Goal: Information Seeking & Learning: Find specific fact

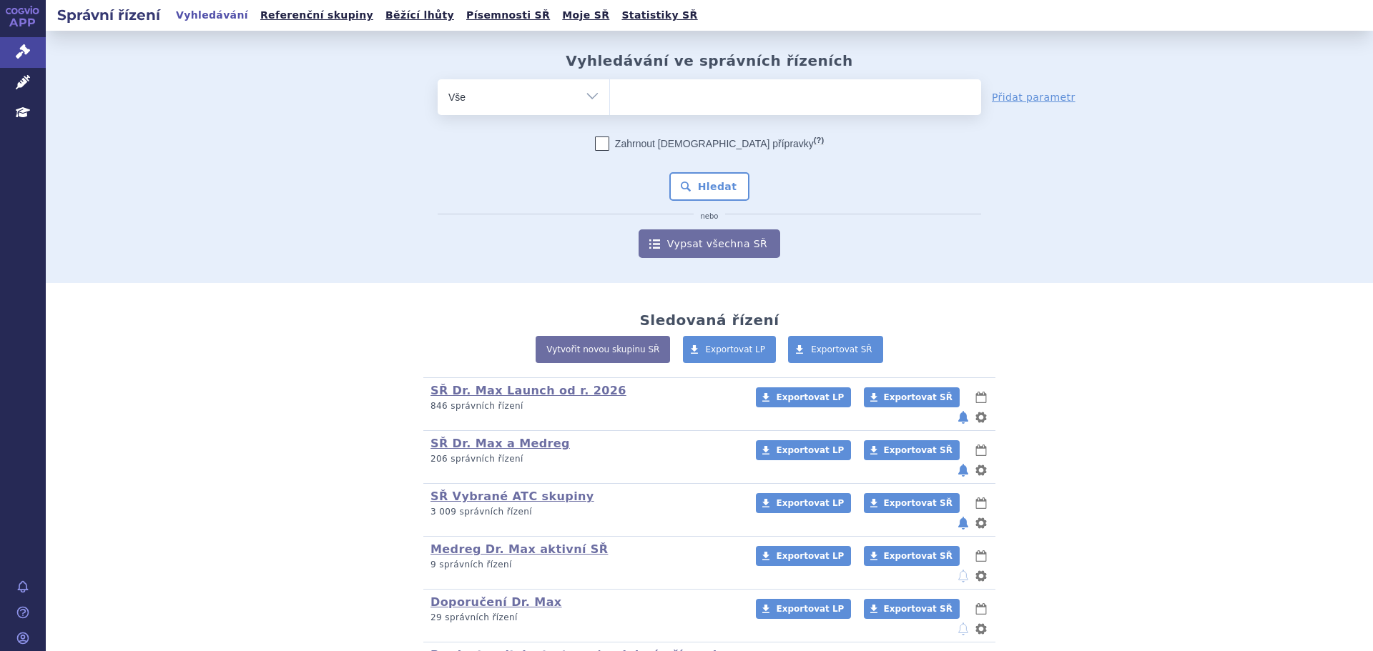
click at [654, 97] on ul at bounding box center [795, 94] width 371 height 30
click at [610, 97] on select at bounding box center [609, 97] width 1 height 36
paste input "0172461"
type input "0172461"
select select "0172461"
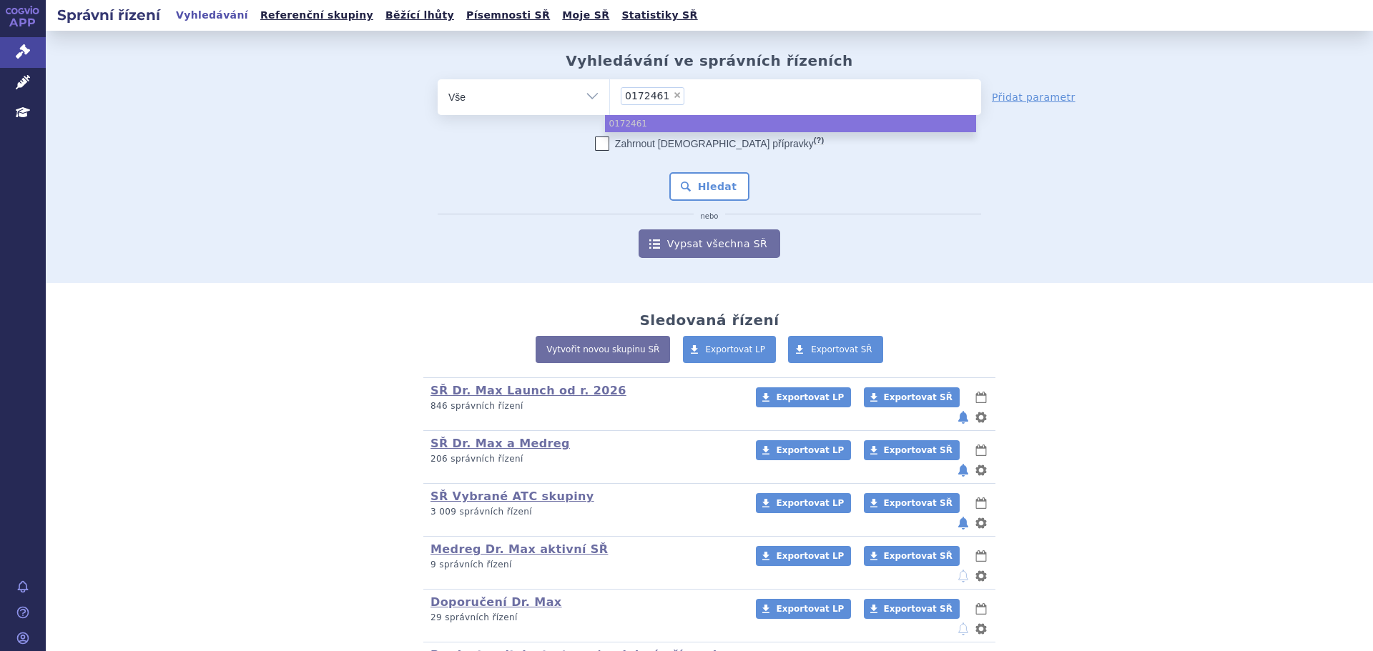
click at [665, 117] on ul "0172461" at bounding box center [790, 123] width 371 height 17
click at [671, 126] on ul "0172461" at bounding box center [790, 123] width 371 height 17
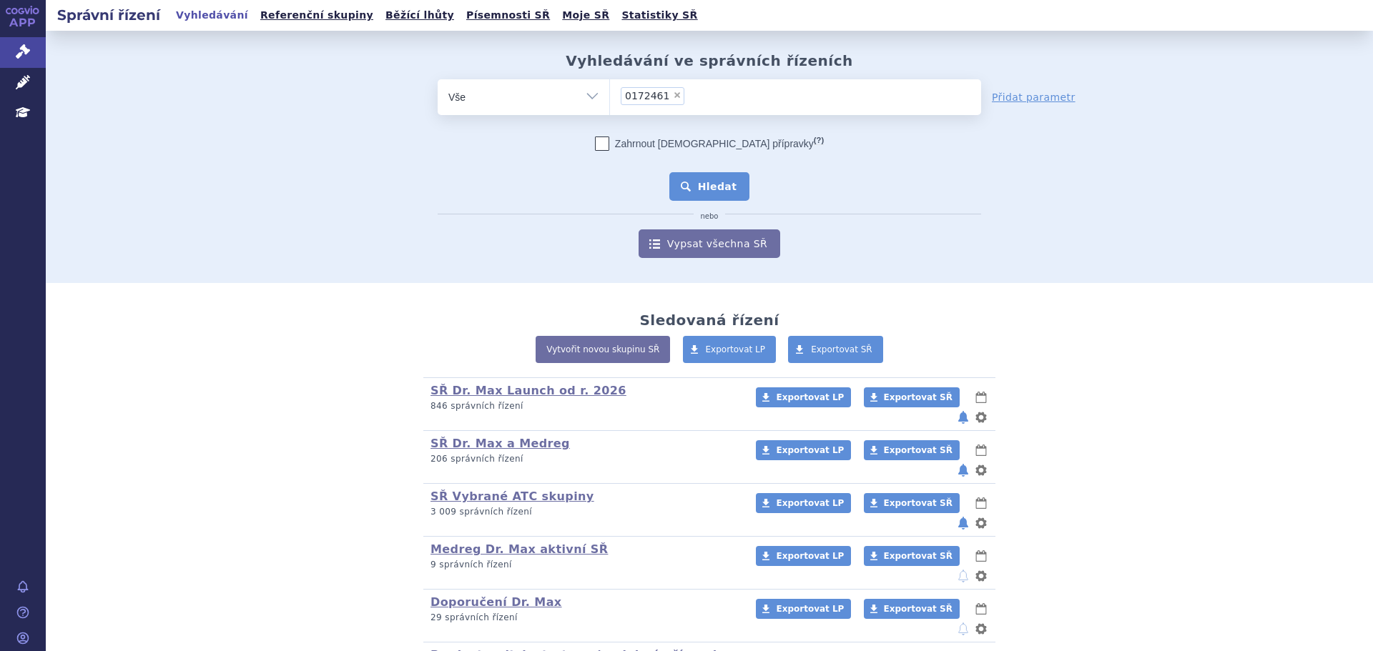
click at [701, 182] on button "Hledat" at bounding box center [709, 186] width 81 height 29
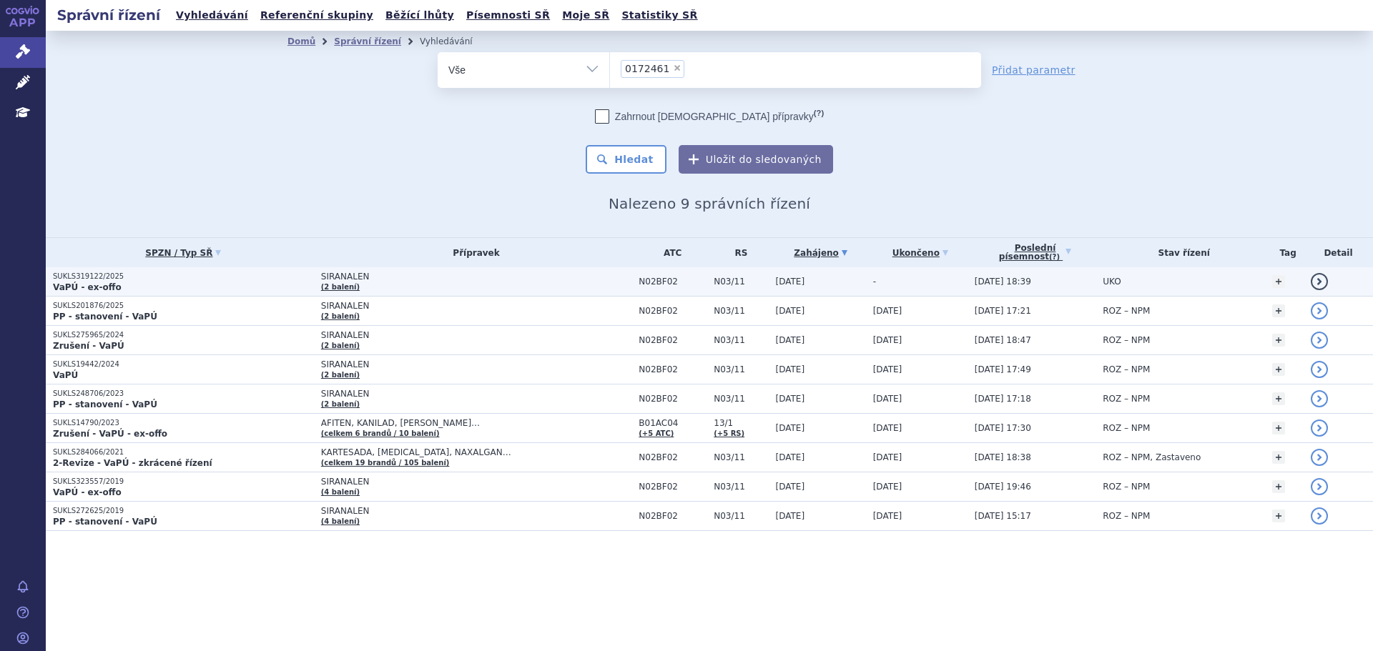
click at [217, 285] on p "VaPÚ - ex-offo" at bounding box center [183, 287] width 261 height 11
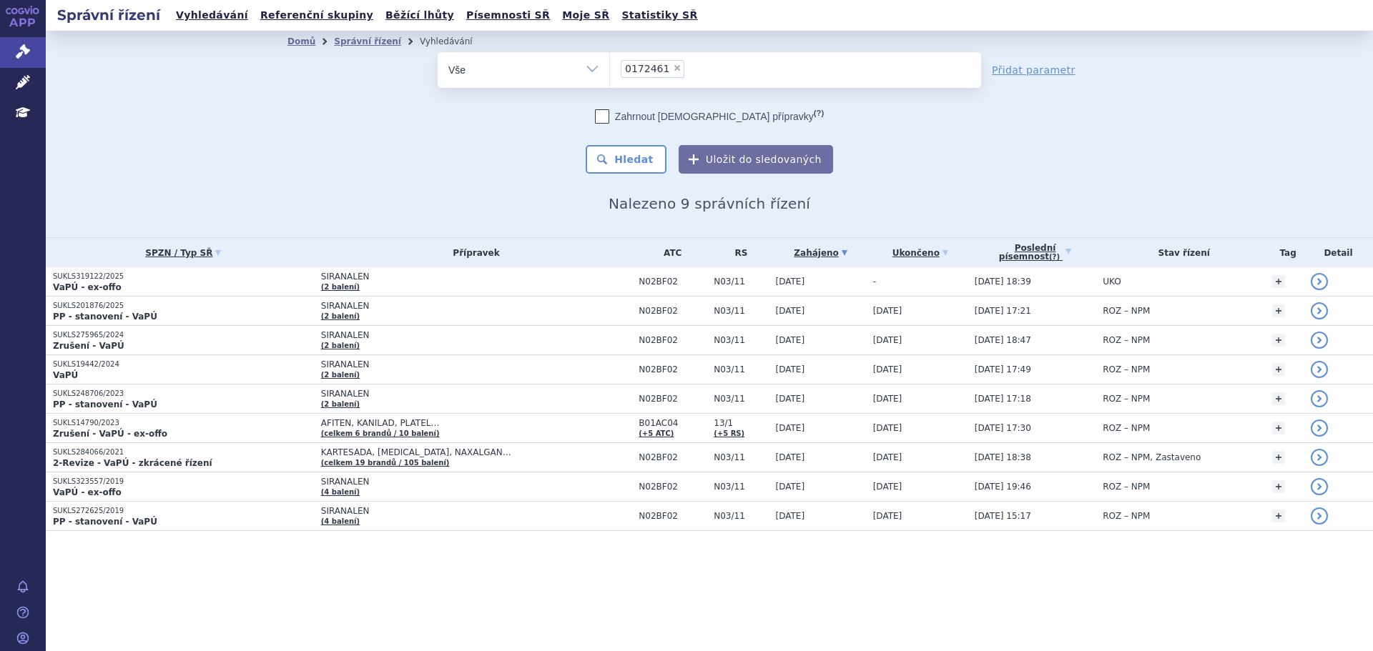
click at [239, 127] on div "Domů Správní řízení Vyhledávání Vyhledávání ve správních řízeních odstranit Vše…" at bounding box center [709, 134] width 1327 height 207
drag, startPoint x: 678, startPoint y: 70, endPoint x: 671, endPoint y: 70, distance: 7.9
click at [678, 70] on ul "× 0172461" at bounding box center [795, 67] width 371 height 31
click at [610, 70] on select "0172461" at bounding box center [609, 69] width 1 height 36
click at [673, 70] on span "×" at bounding box center [677, 68] width 9 height 9
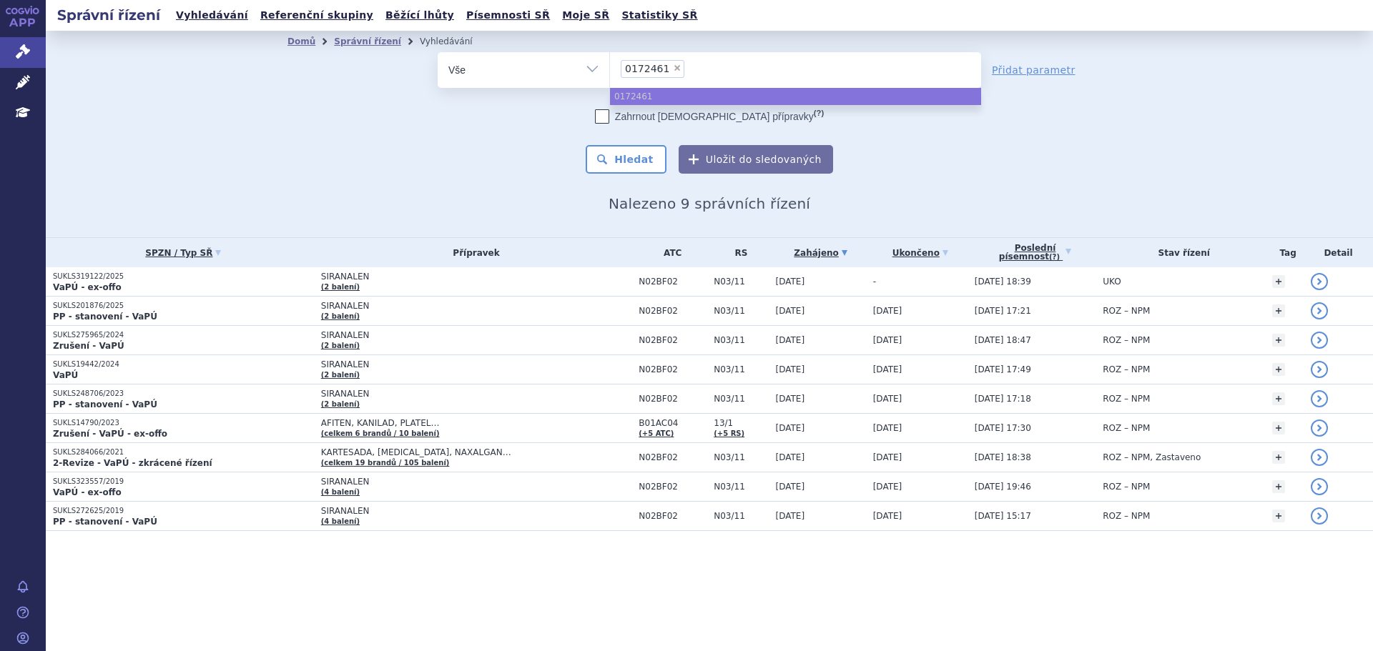
click at [610, 70] on select "0172461" at bounding box center [609, 69] width 1 height 36
select select
type input "0266343"
select select "0266343"
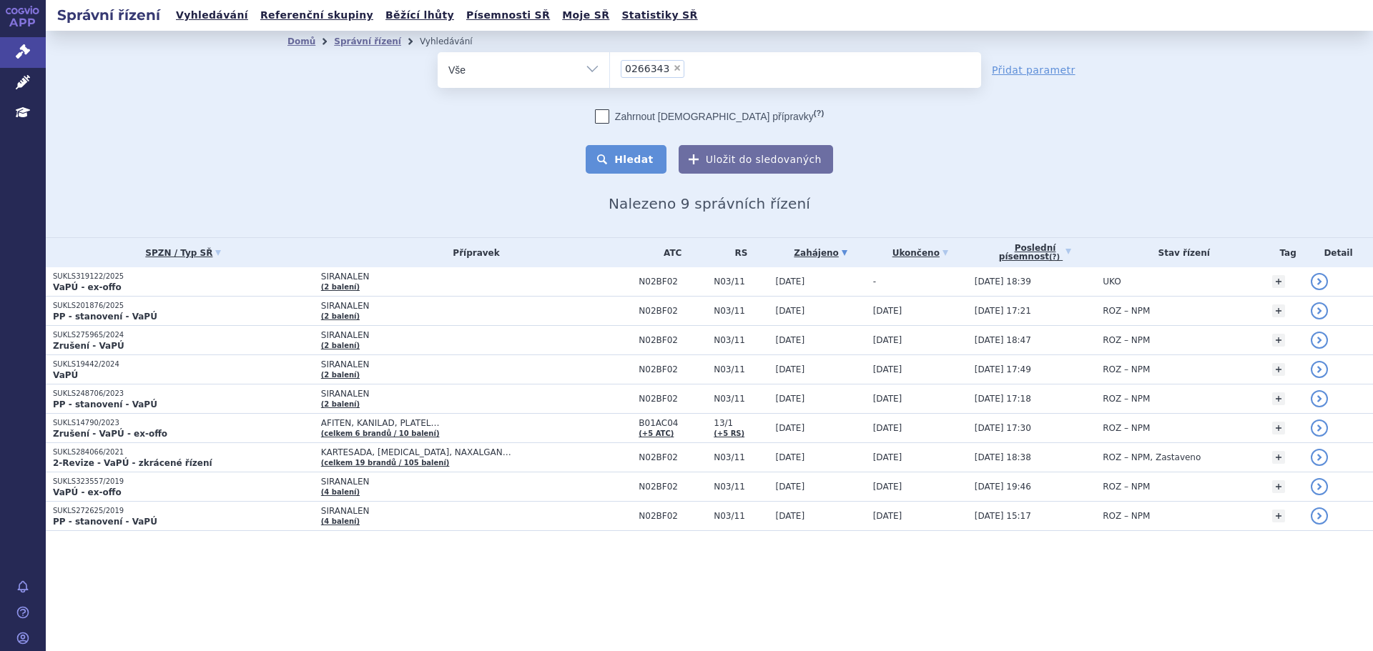
click at [645, 172] on button "Hledat" at bounding box center [625, 159] width 81 height 29
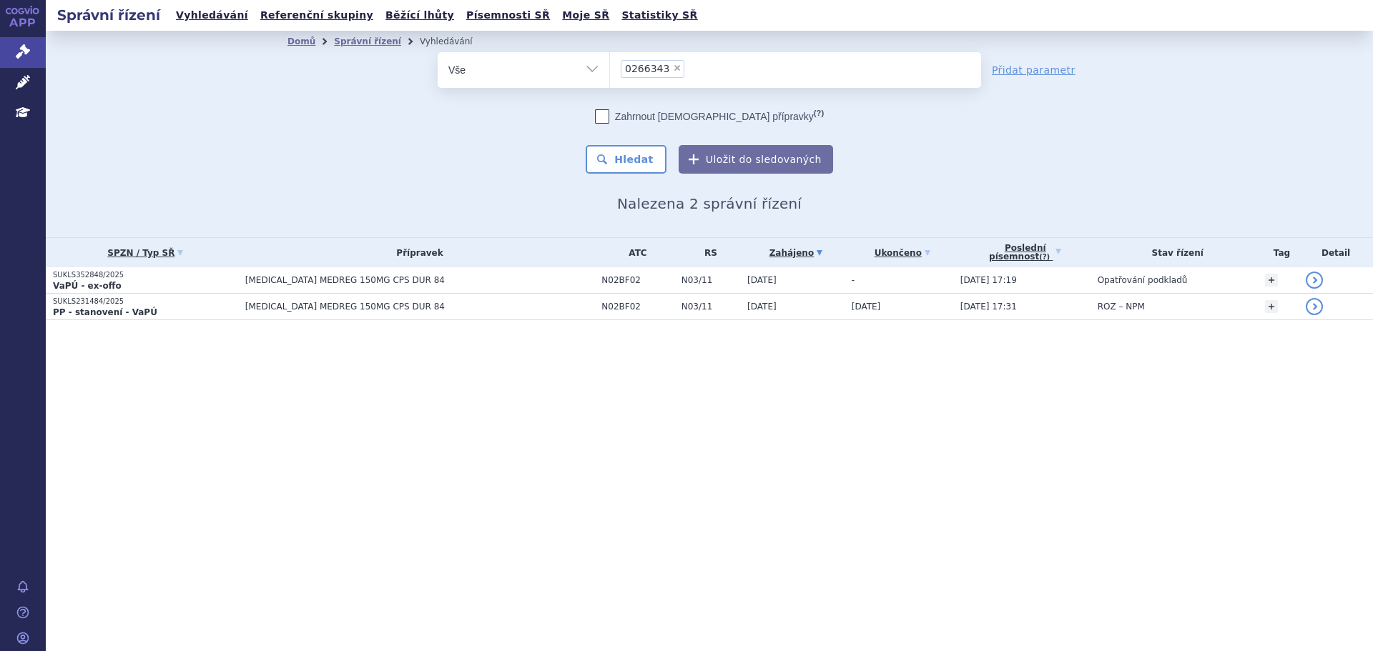
click at [673, 67] on span "×" at bounding box center [677, 68] width 9 height 9
click at [610, 67] on select "0266343" at bounding box center [609, 69] width 1 height 36
select select
type input "0194957"
select select "0194957"
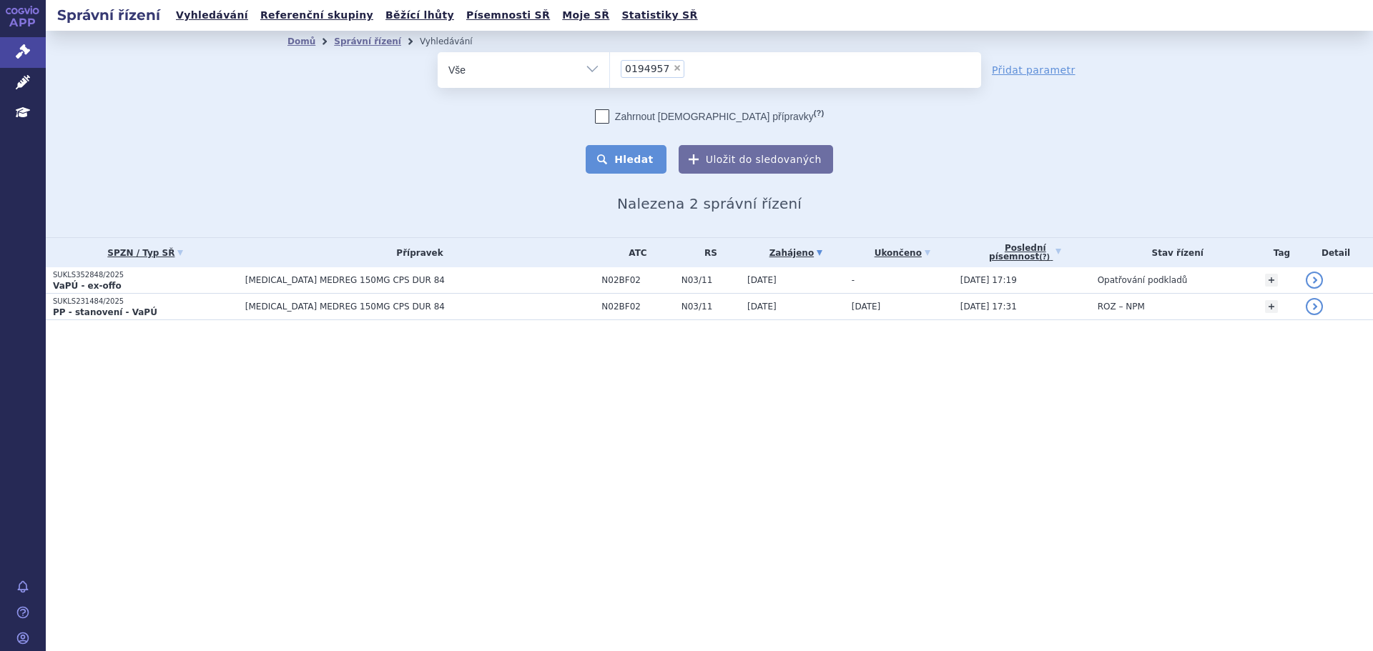
click at [647, 162] on button "Hledat" at bounding box center [625, 159] width 81 height 29
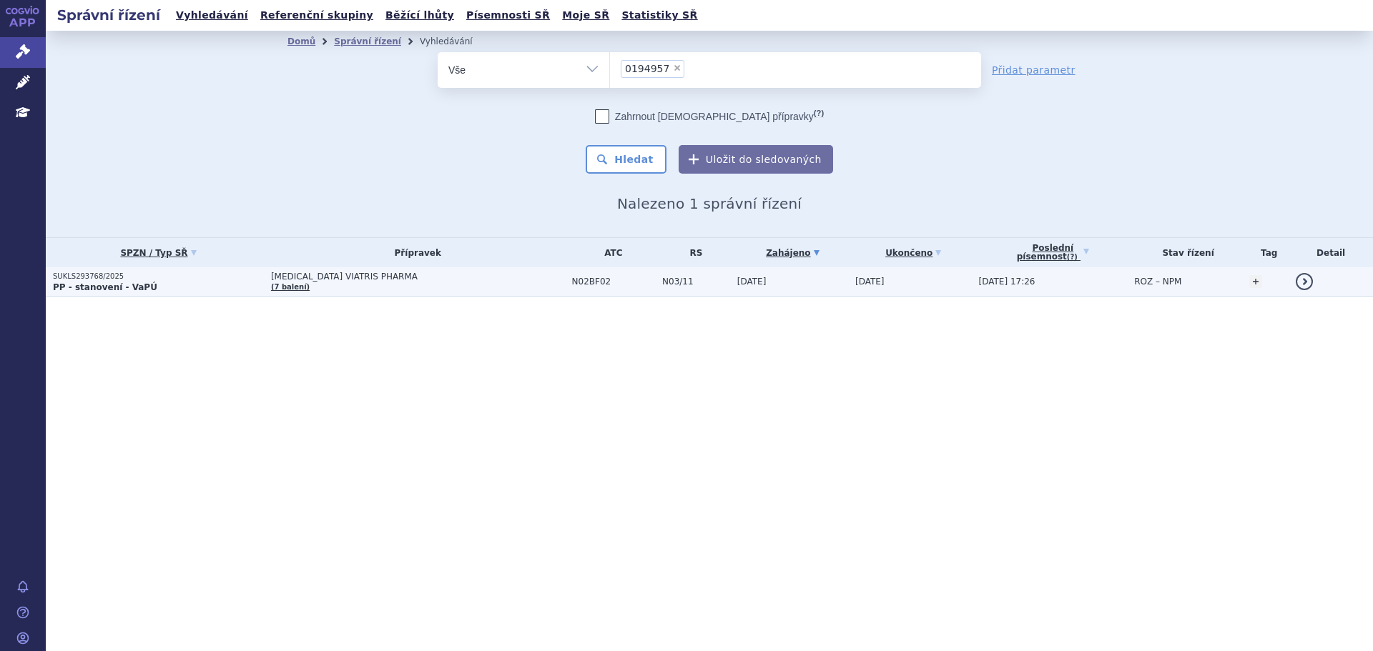
drag, startPoint x: 252, startPoint y: 278, endPoint x: 259, endPoint y: 282, distance: 8.3
click at [252, 278] on p "SUKLS293768/2025" at bounding box center [158, 277] width 211 height 10
